Goal: Use online tool/utility: Utilize a website feature to perform a specific function

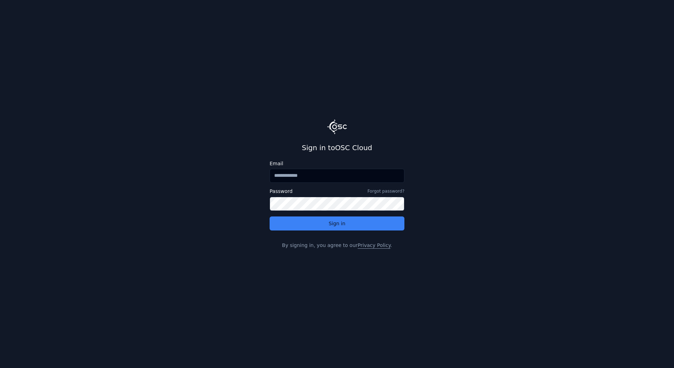
click at [310, 179] on input "Email" at bounding box center [337, 176] width 135 height 14
type input "**********"
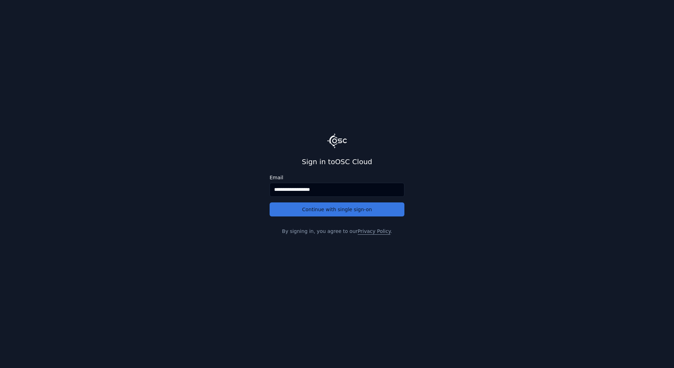
click at [313, 208] on button "Continue with single sign-on" at bounding box center [337, 210] width 135 height 14
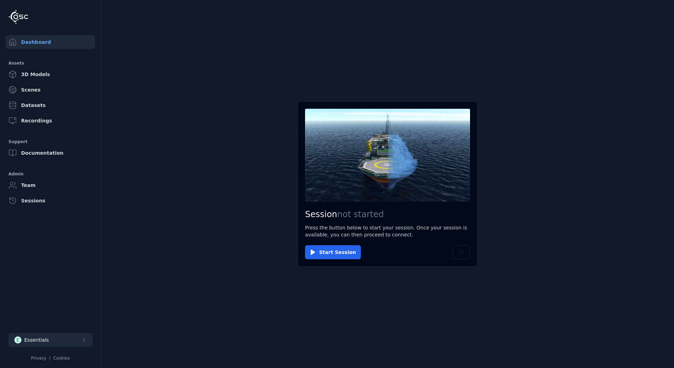
click at [49, 344] on button "E Essentials" at bounding box center [50, 340] width 84 height 14
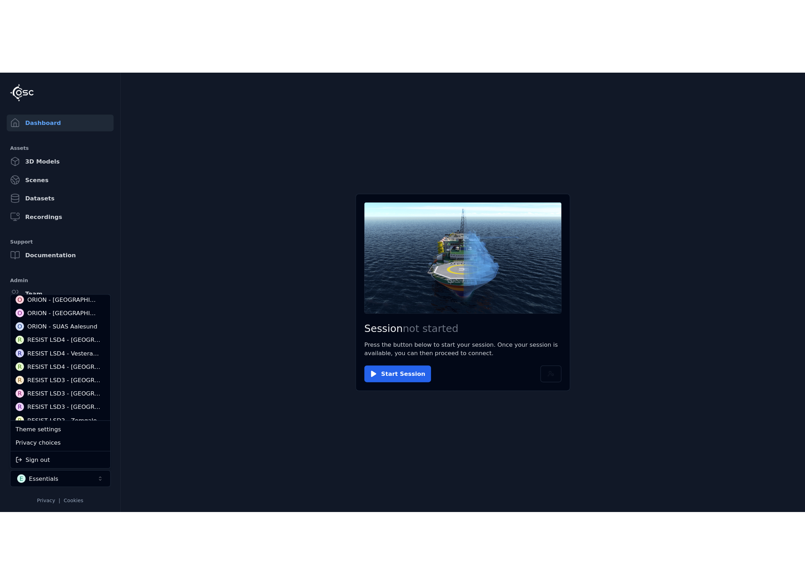
scroll to position [211, 0]
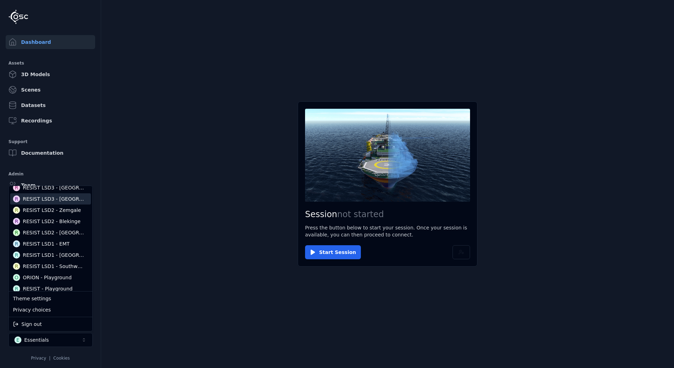
click at [52, 200] on div "RESIST LSD3 - Catalonia" at bounding box center [53, 199] width 61 height 7
click at [332, 250] on html "Dashboard Assets 3D Models Scenes Datasets Recordings Support Documentation Adm…" at bounding box center [337, 184] width 674 height 368
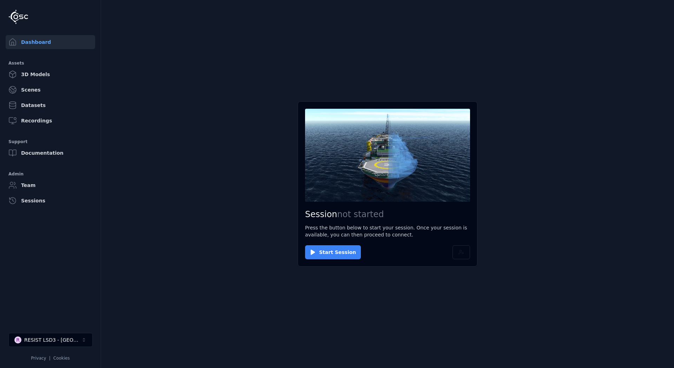
click at [332, 250] on button "Start Session" at bounding box center [333, 252] width 56 height 14
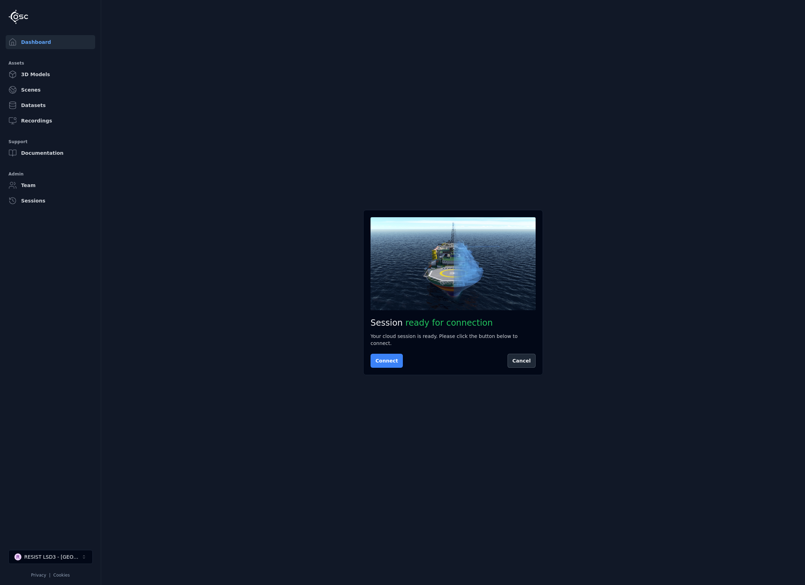
click at [382, 362] on button "Connect" at bounding box center [386, 361] width 32 height 14
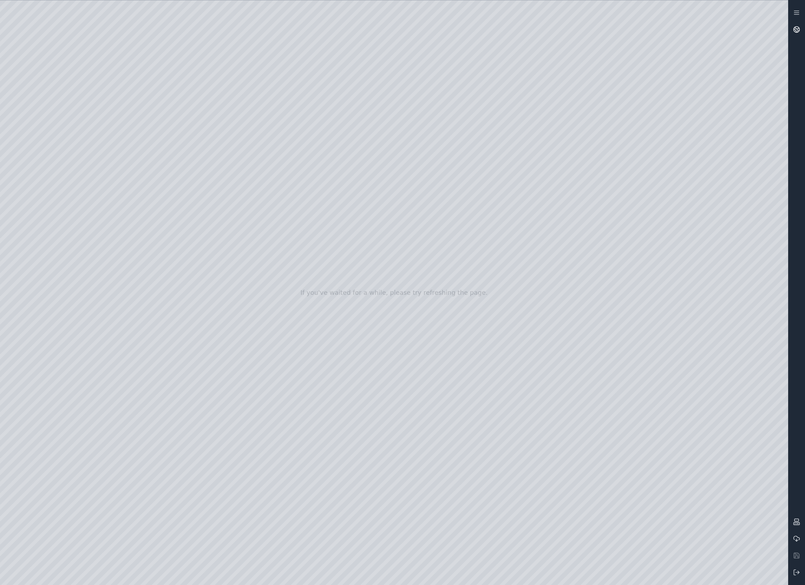
click at [674, 29] on icon at bounding box center [795, 30] width 2 height 3
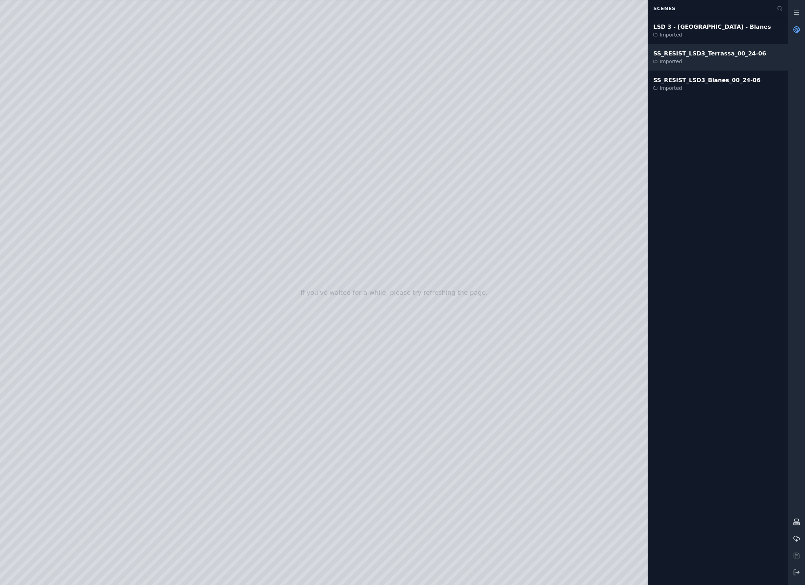
click at [674, 53] on div "SS_RESIST_LSD3_Terrassa_00_24-06" at bounding box center [709, 54] width 113 height 8
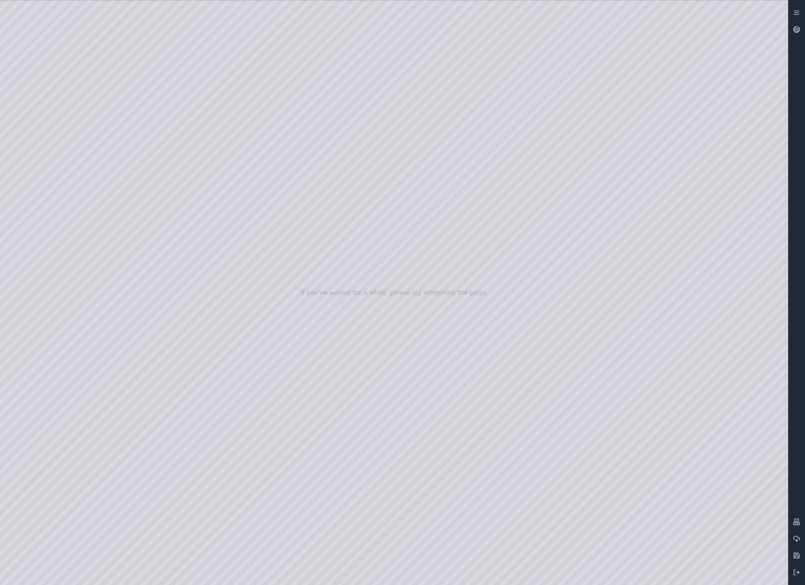
drag, startPoint x: 405, startPoint y: 314, endPoint x: 391, endPoint y: 300, distance: 19.4
click at [405, 314] on div at bounding box center [394, 292] width 788 height 585
drag, startPoint x: 385, startPoint y: 272, endPoint x: 407, endPoint y: 293, distance: 30.6
drag, startPoint x: 379, startPoint y: 360, endPoint x: 380, endPoint y: 407, distance: 46.7
drag, startPoint x: 363, startPoint y: 398, endPoint x: 504, endPoint y: 284, distance: 180.8
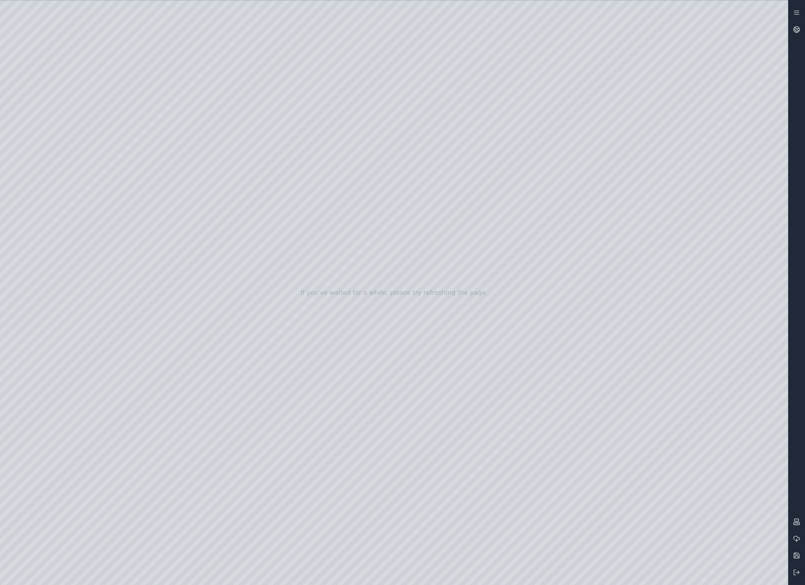
click at [362, 228] on div at bounding box center [394, 292] width 788 height 585
drag, startPoint x: 368, startPoint y: 107, endPoint x: 388, endPoint y: 98, distance: 22.5
click at [674, 19] on div at bounding box center [394, 292] width 788 height 585
click at [212, 368] on div at bounding box center [394, 292] width 788 height 585
drag, startPoint x: 212, startPoint y: 409, endPoint x: 152, endPoint y: 406, distance: 59.8
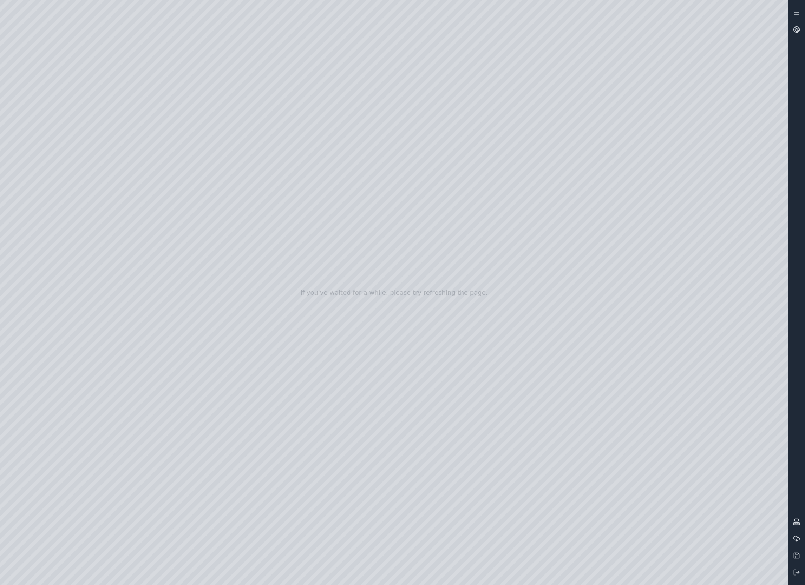
drag, startPoint x: 268, startPoint y: 470, endPoint x: 290, endPoint y: 466, distance: 22.2
drag, startPoint x: 334, startPoint y: 376, endPoint x: 499, endPoint y: 599, distance: 277.8
drag, startPoint x: 348, startPoint y: 393, endPoint x: 179, endPoint y: 289, distance: 198.8
drag, startPoint x: 398, startPoint y: 459, endPoint x: 237, endPoint y: 303, distance: 224.0
